Goal: Navigation & Orientation: Find specific page/section

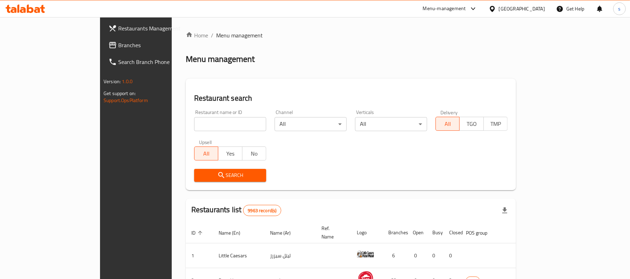
click at [429, 173] on div "Search" at bounding box center [351, 175] width 322 height 21
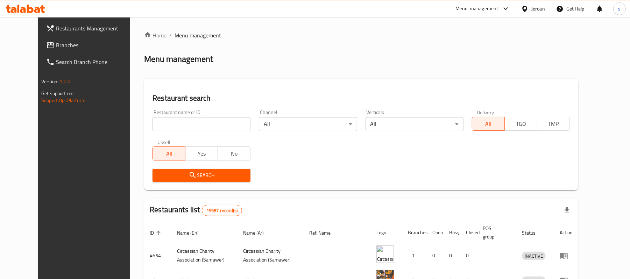
click at [56, 48] on span "Branches" at bounding box center [96, 45] width 81 height 8
